Goal: Navigation & Orientation: Go to known website

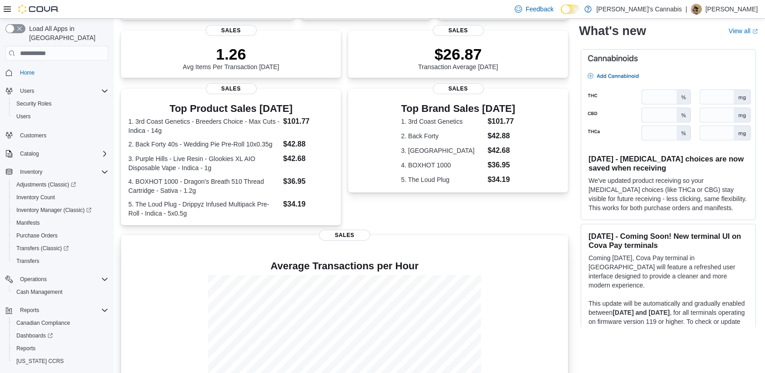
scroll to position [175, 0]
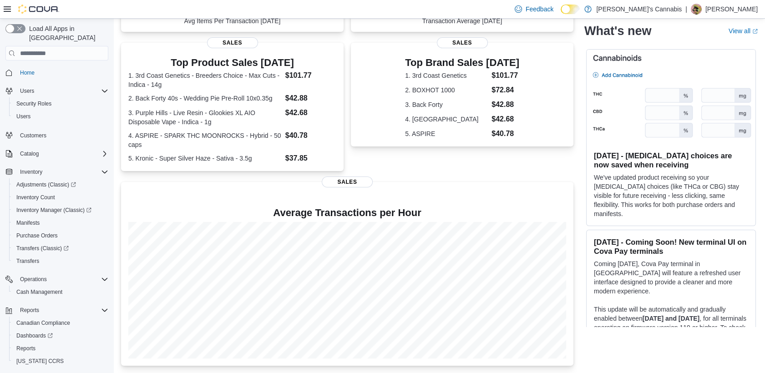
scroll to position [166, 0]
